Goal: Check status: Check status

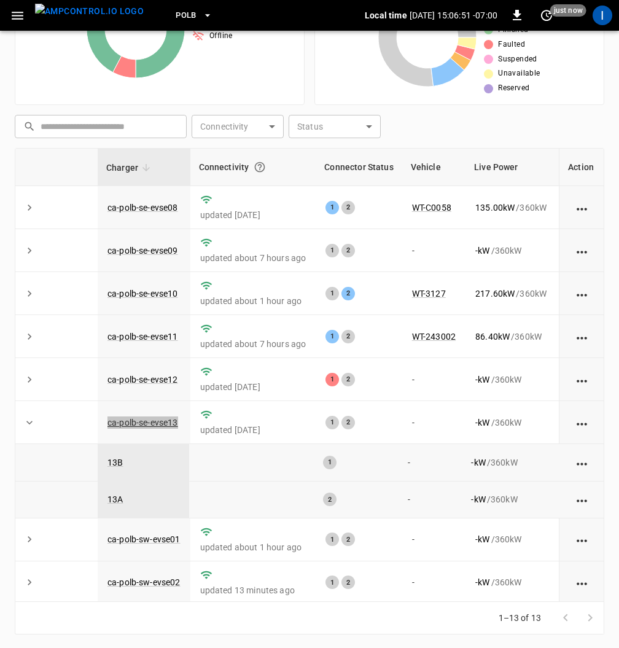
scroll to position [0, 1]
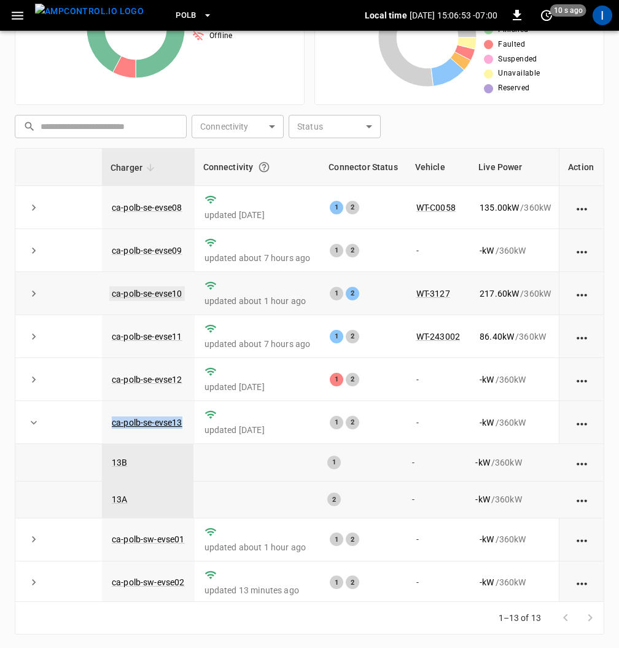
click at [160, 292] on link "ca-polb-se-evse10" at bounding box center [147, 293] width 76 height 15
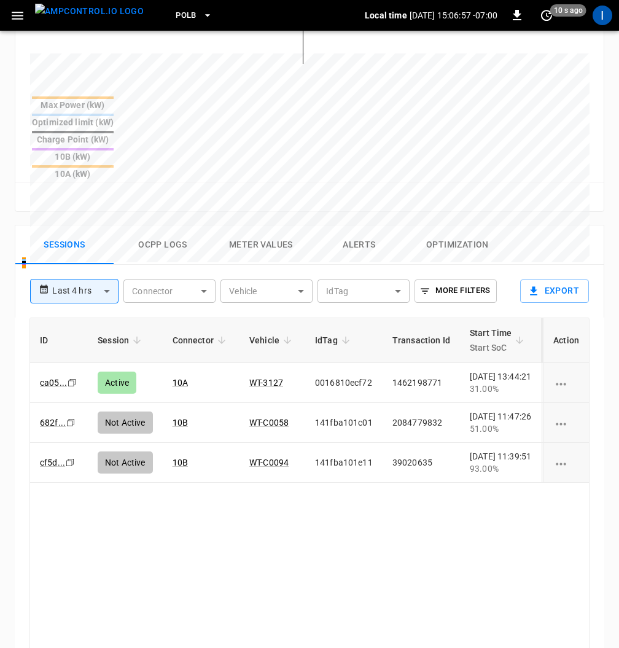
scroll to position [578, 0]
click at [333, 521] on div "ID Session Connector Vehicle IdTag Transaction Id Start Time Start SoC End Time…" at bounding box center [309, 544] width 560 height 454
click at [103, 222] on body "**********" at bounding box center [309, 120] width 619 height 1396
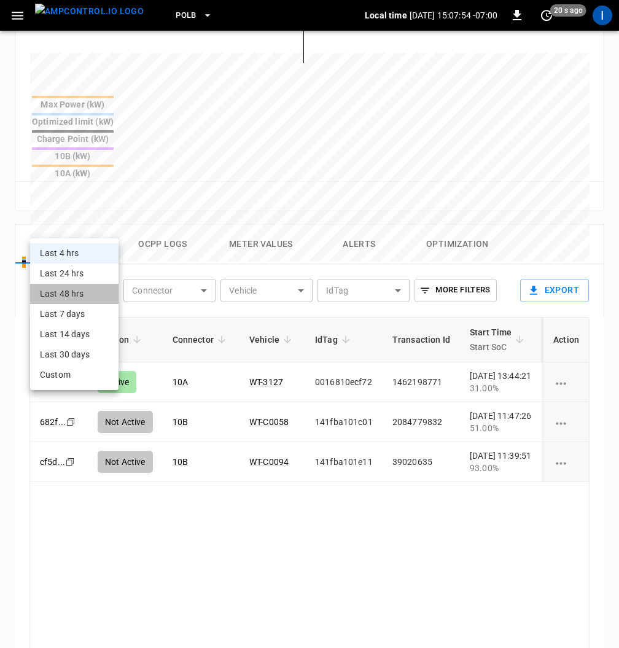
click at [84, 294] on li "Last 48 hrs" at bounding box center [74, 294] width 88 height 20
type input "**********"
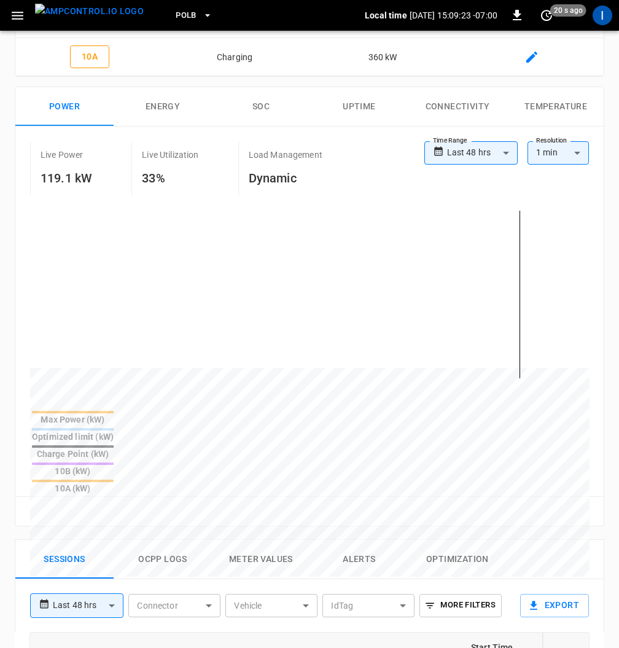
scroll to position [243, 0]
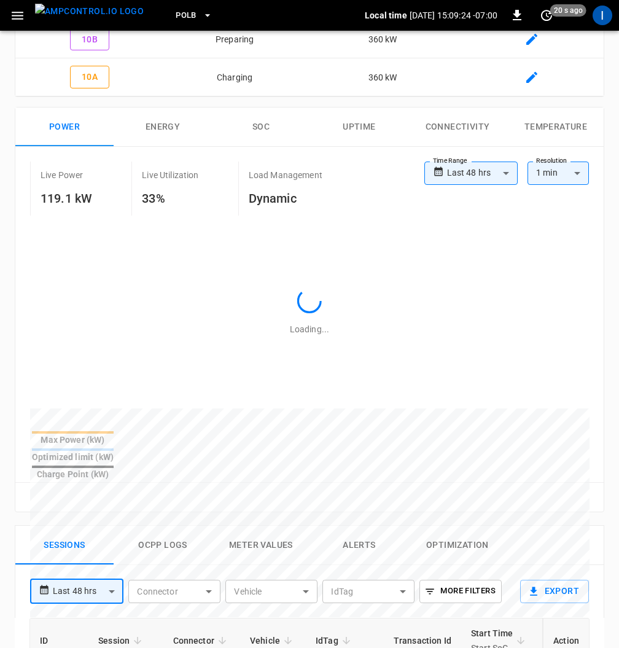
click at [18, 19] on icon "button" at bounding box center [17, 15] width 15 height 15
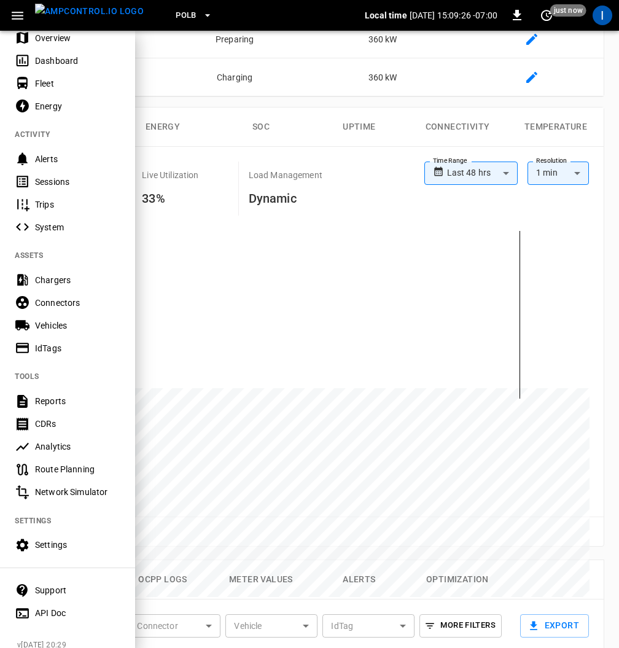
scroll to position [52, 0]
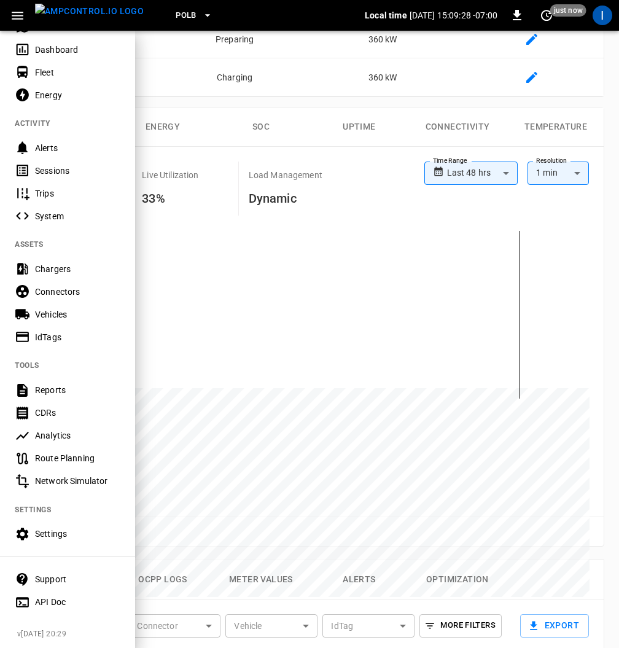
click at [62, 177] on div "Sessions" at bounding box center [67, 170] width 135 height 23
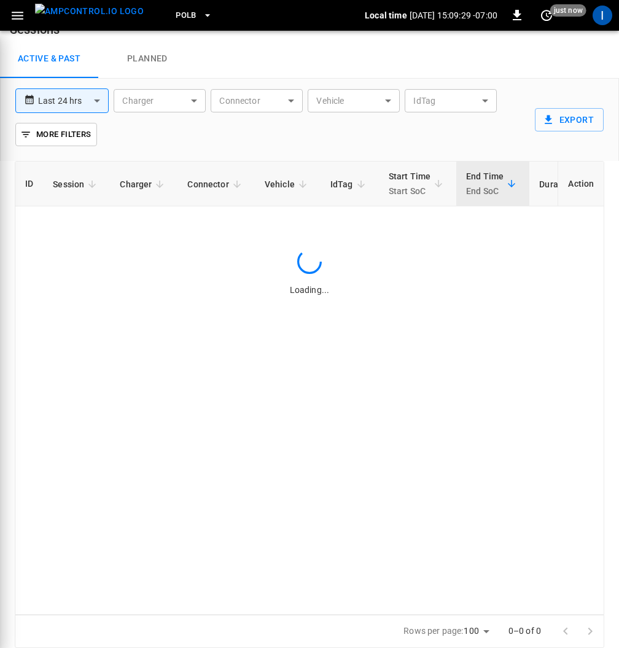
scroll to position [20, 0]
